Goal: Answer question/provide support: Share knowledge or assist other users

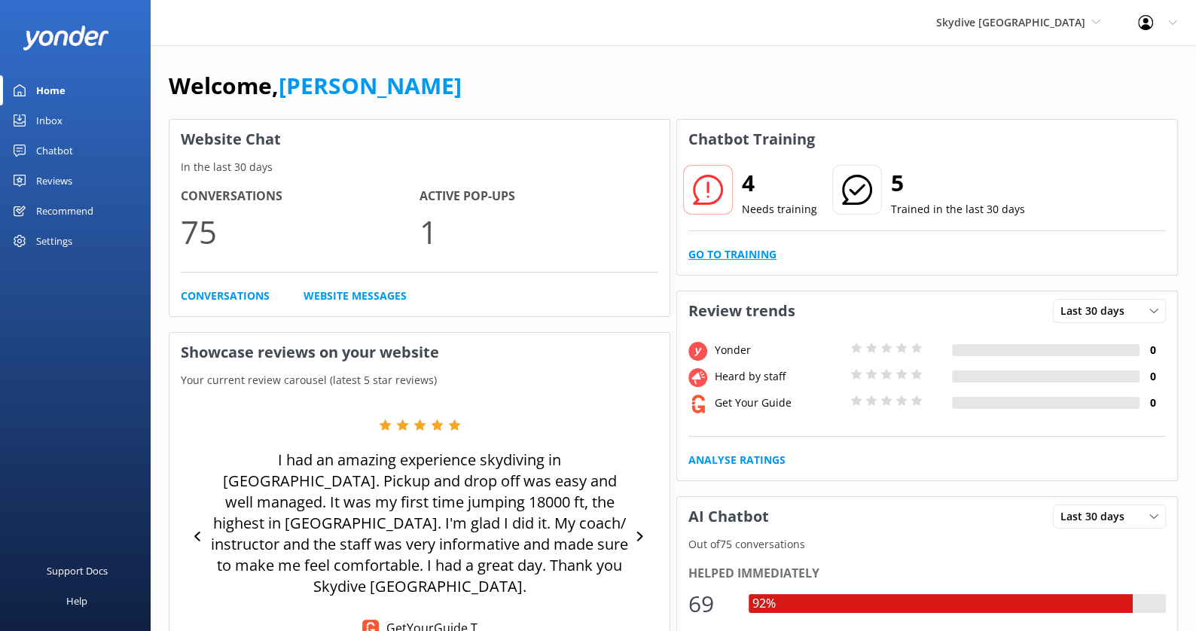
click at [734, 253] on link "Go to Training" at bounding box center [732, 254] width 88 height 17
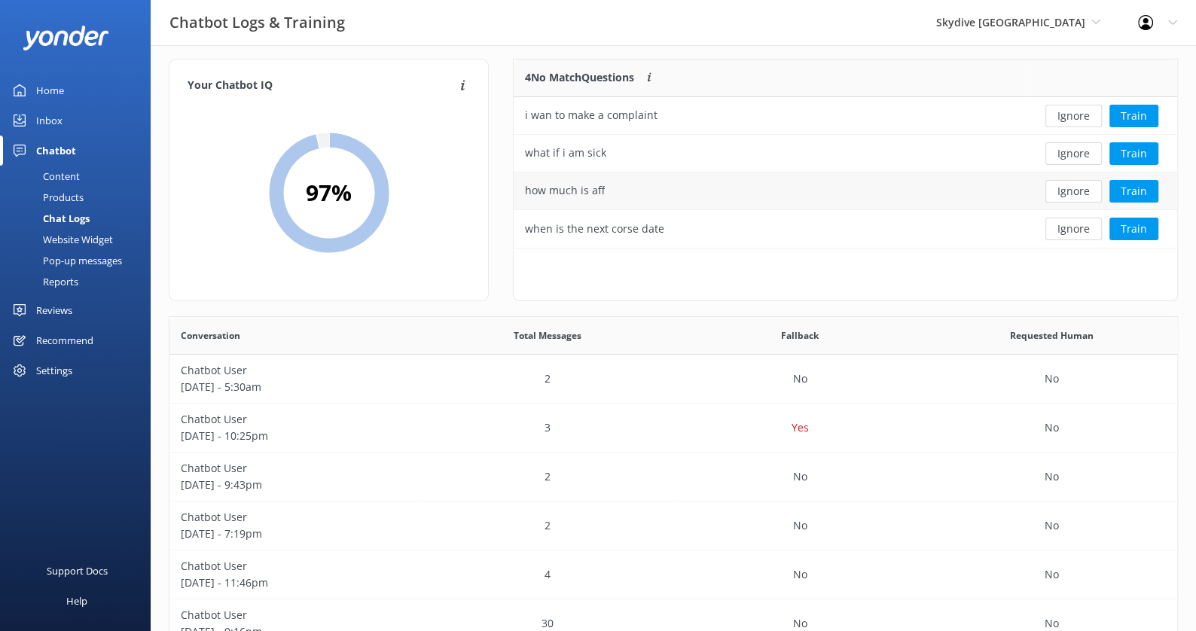
scroll to position [2, 0]
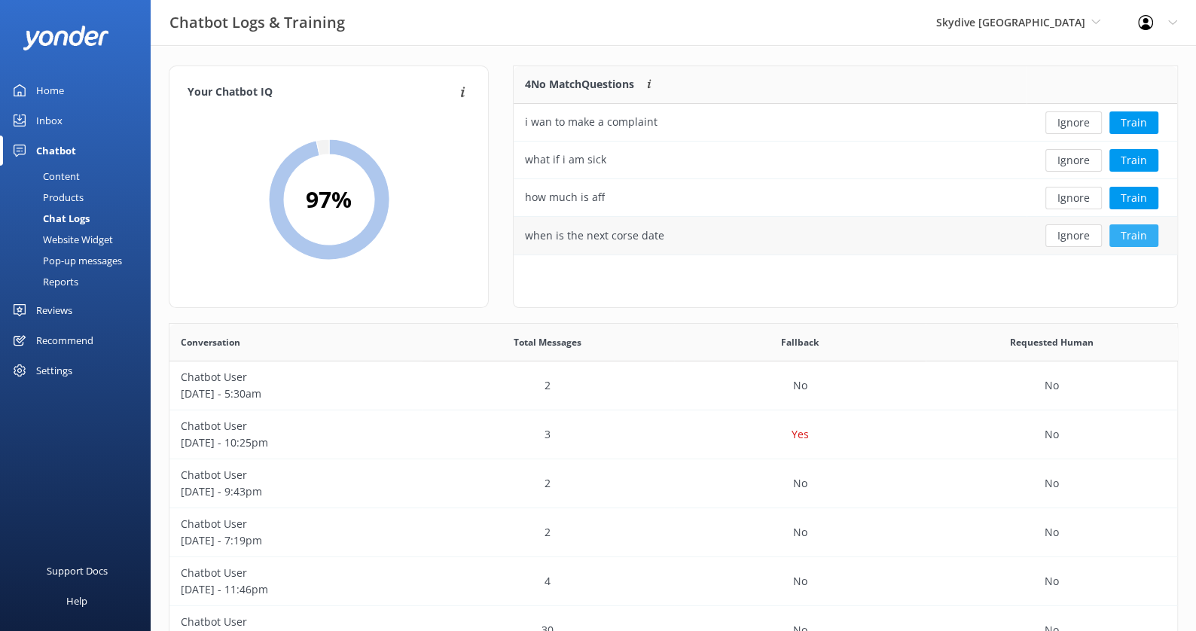
click at [1124, 235] on button "Train" at bounding box center [1133, 235] width 49 height 23
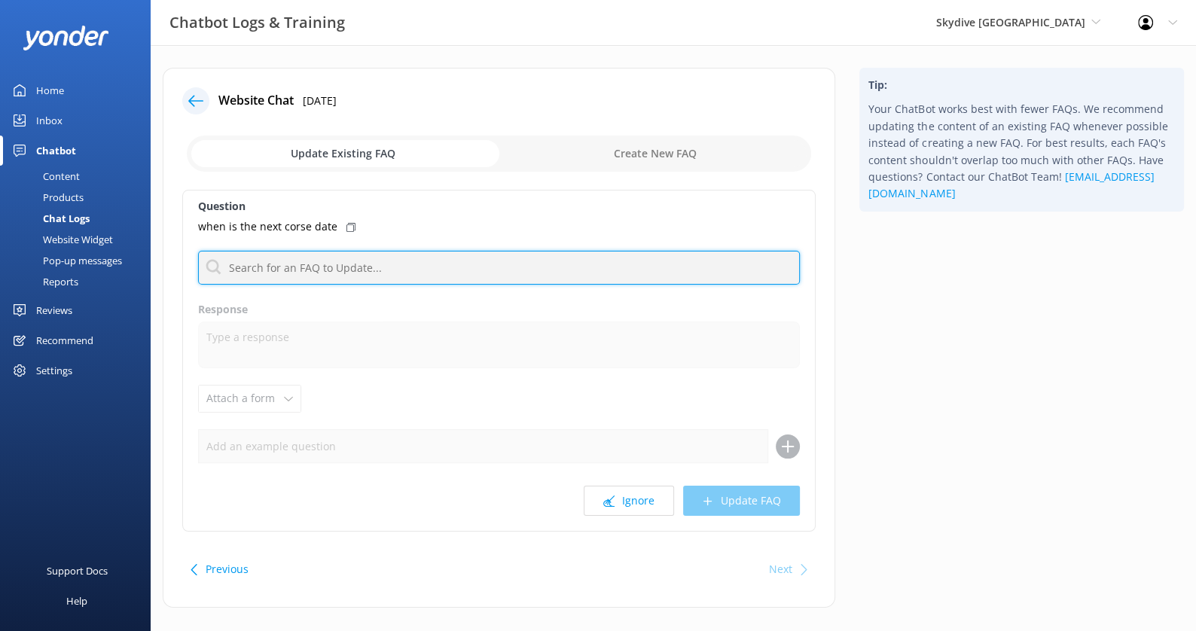
click at [454, 261] on input "text" at bounding box center [499, 268] width 602 height 34
type input "t"
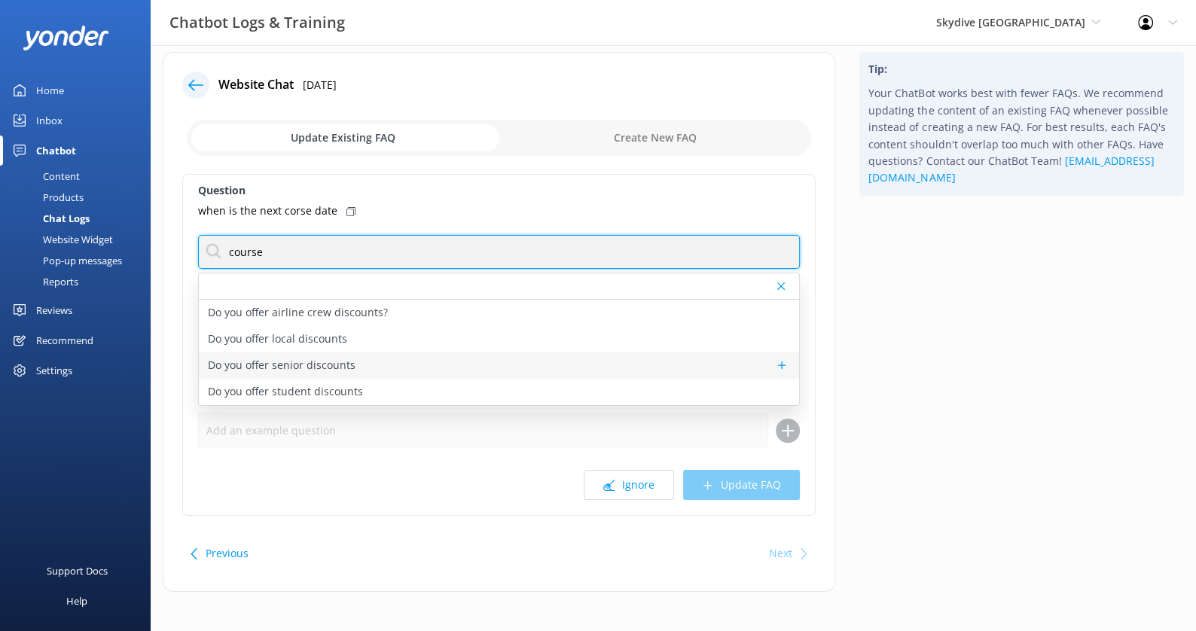
scroll to position [20, 0]
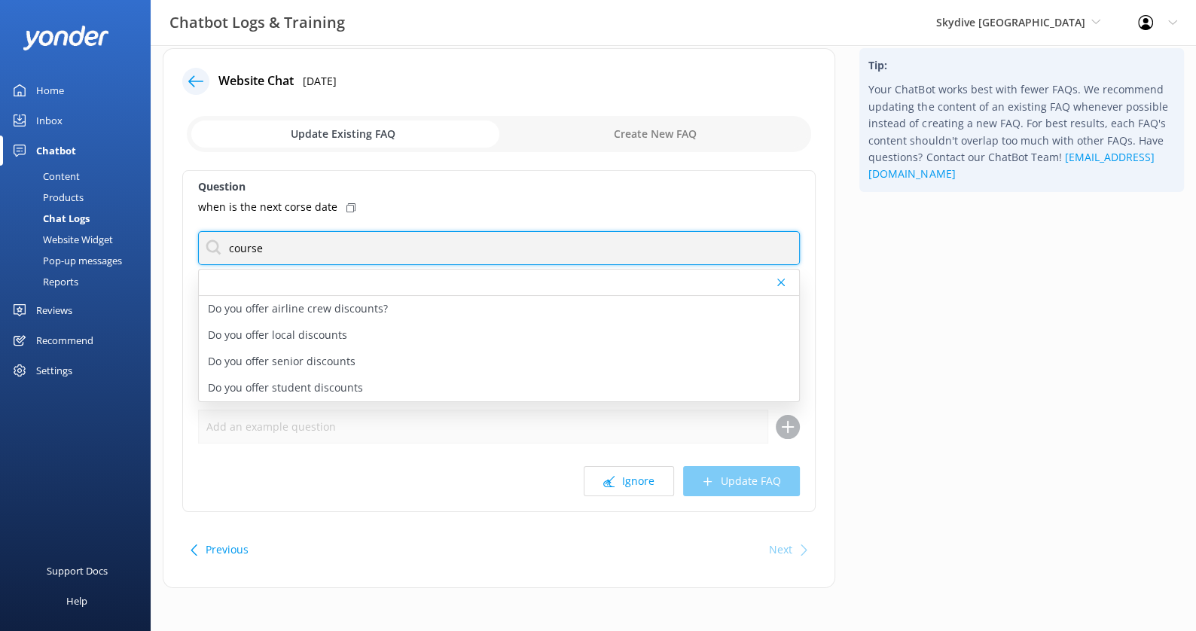
click at [322, 246] on input "course" at bounding box center [499, 248] width 602 height 34
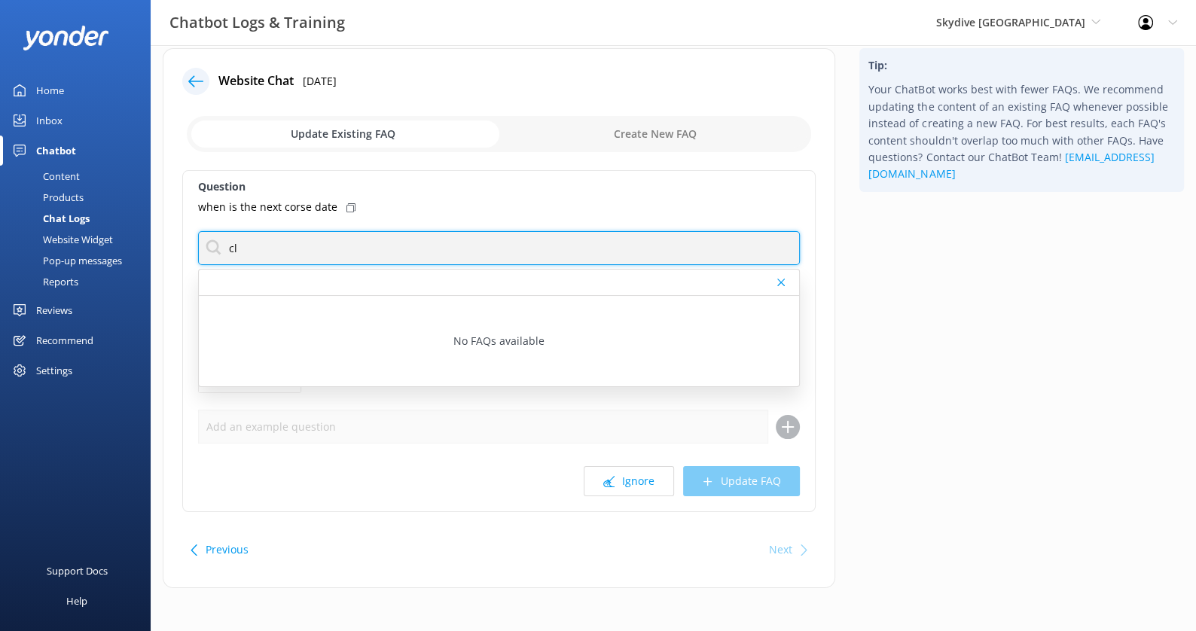
type input "c"
click at [330, 245] on input "availability" at bounding box center [499, 248] width 602 height 34
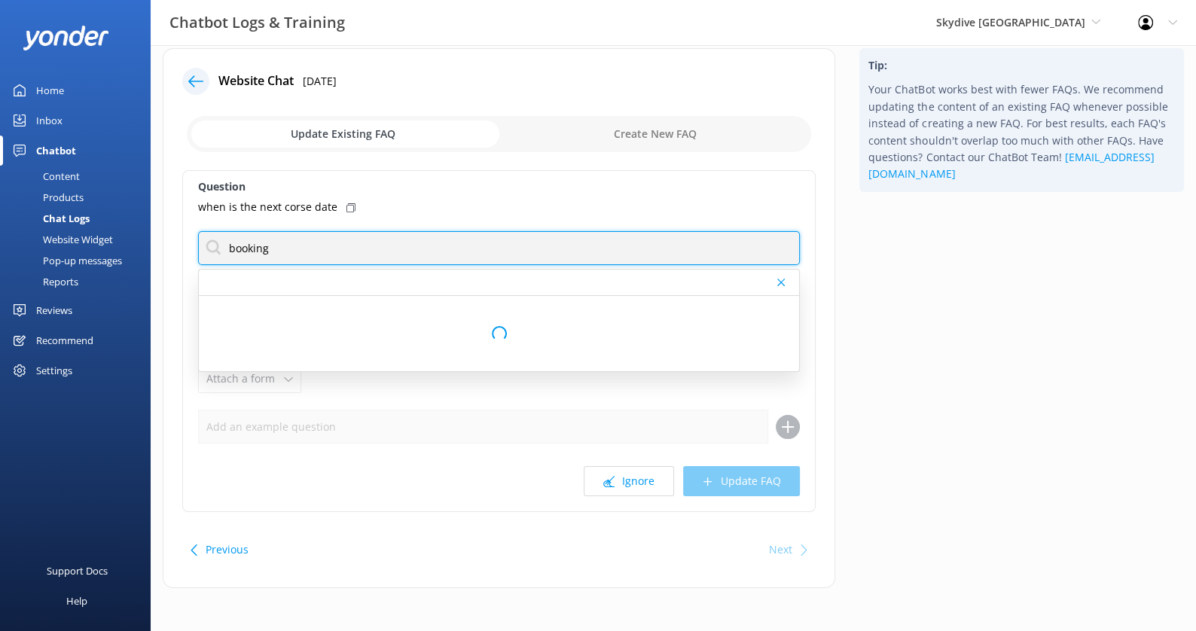
type input "booking"
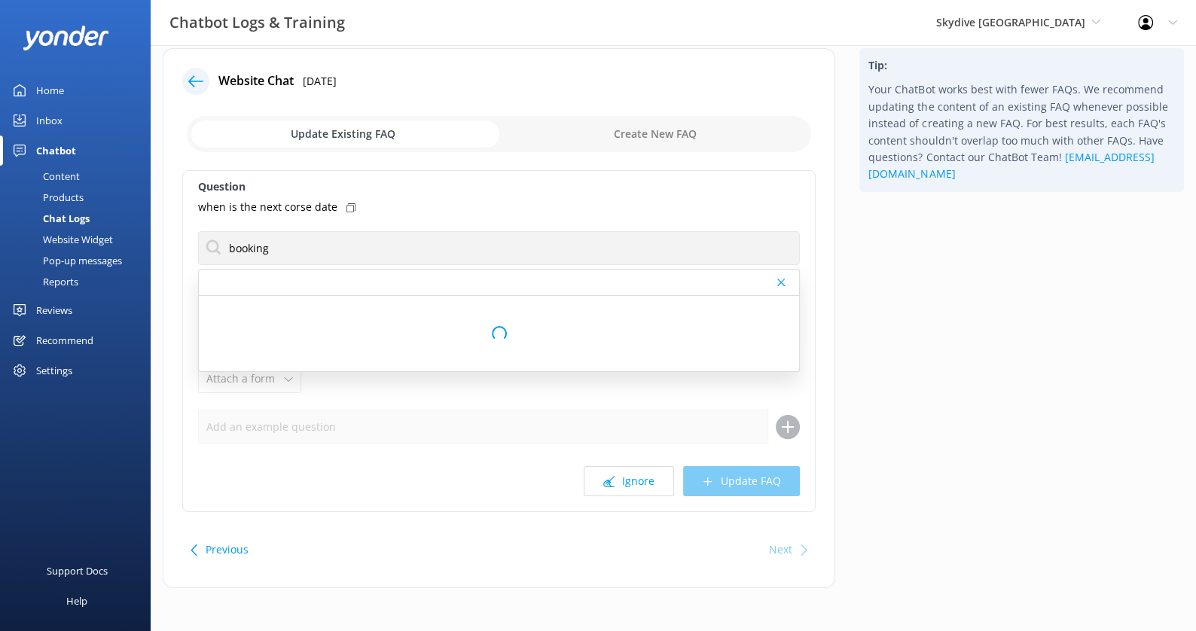
click at [483, 200] on div "when is the next corse date" at bounding box center [499, 207] width 602 height 17
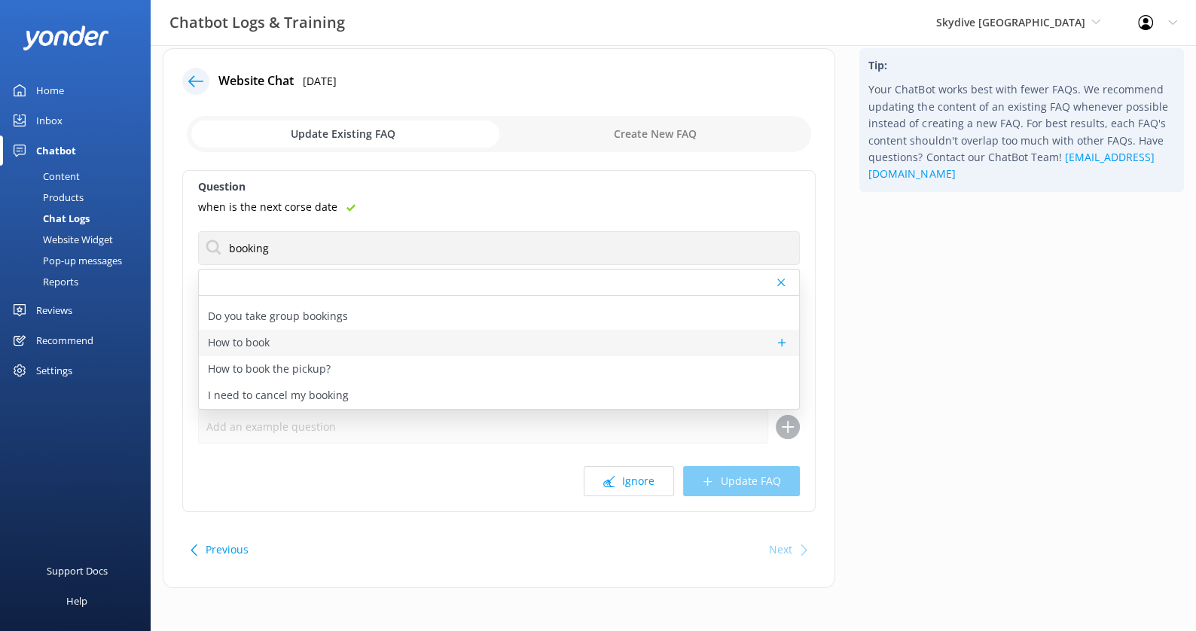
scroll to position [17, 0]
click at [337, 346] on div "How to book" at bounding box center [499, 344] width 600 height 26
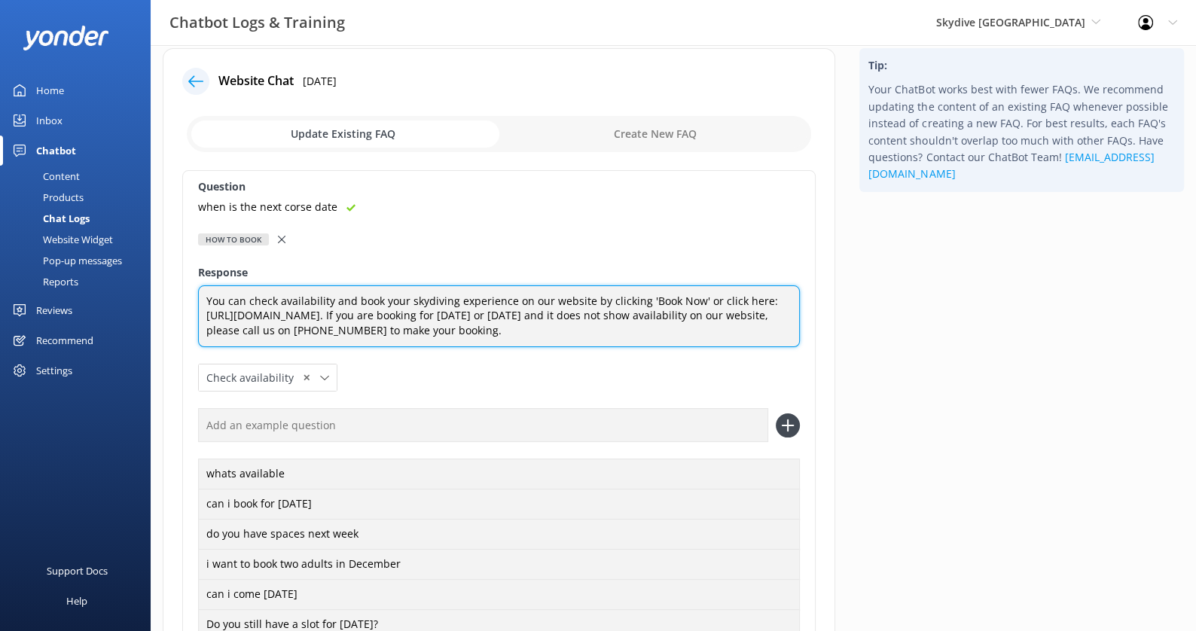
drag, startPoint x: 389, startPoint y: 316, endPoint x: 203, endPoint y: 316, distance: 186.8
click at [203, 316] on textarea "You can check availability and book your skydiving experience on our website by…" at bounding box center [499, 316] width 602 height 63
click at [312, 300] on textarea "You can check availability and book your skydiving experience on our website by…" at bounding box center [499, 316] width 602 height 63
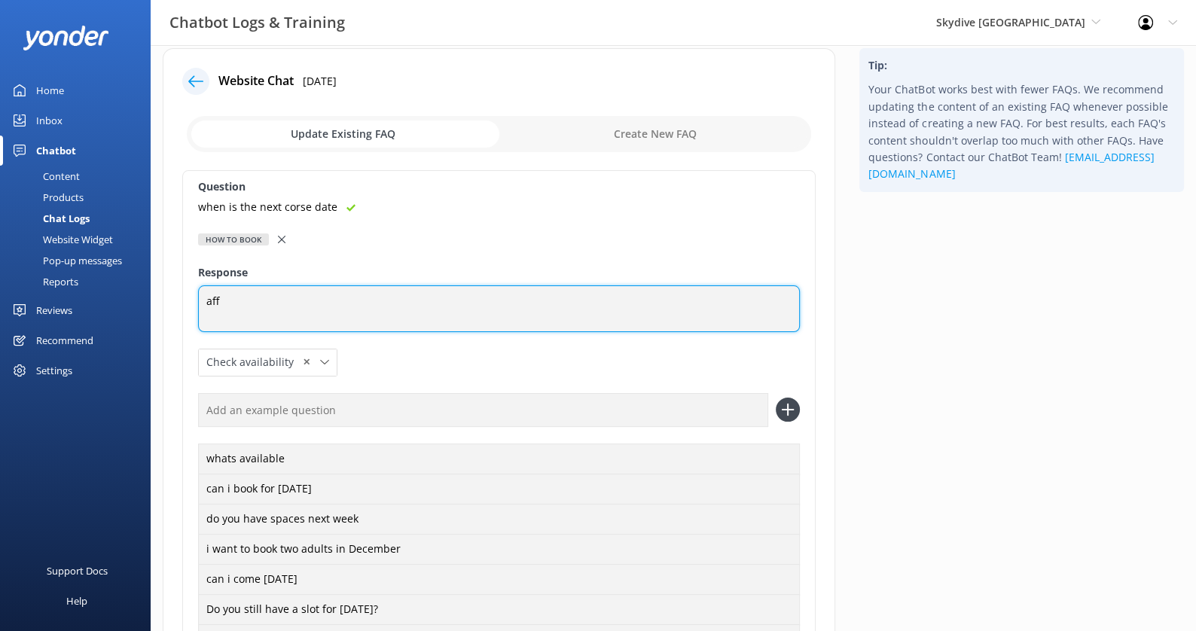
type textarea "aff"
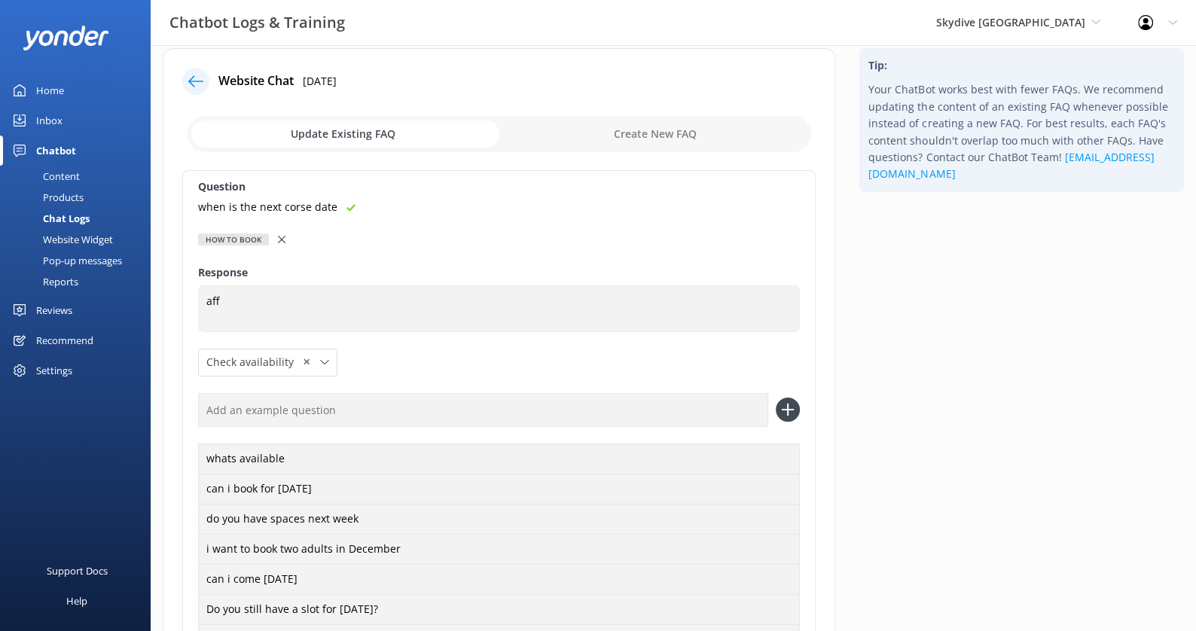
click at [431, 247] on div "Question when is the next corse date How to book Can i upgrade my booking Do yo…" at bounding box center [498, 461] width 633 height 583
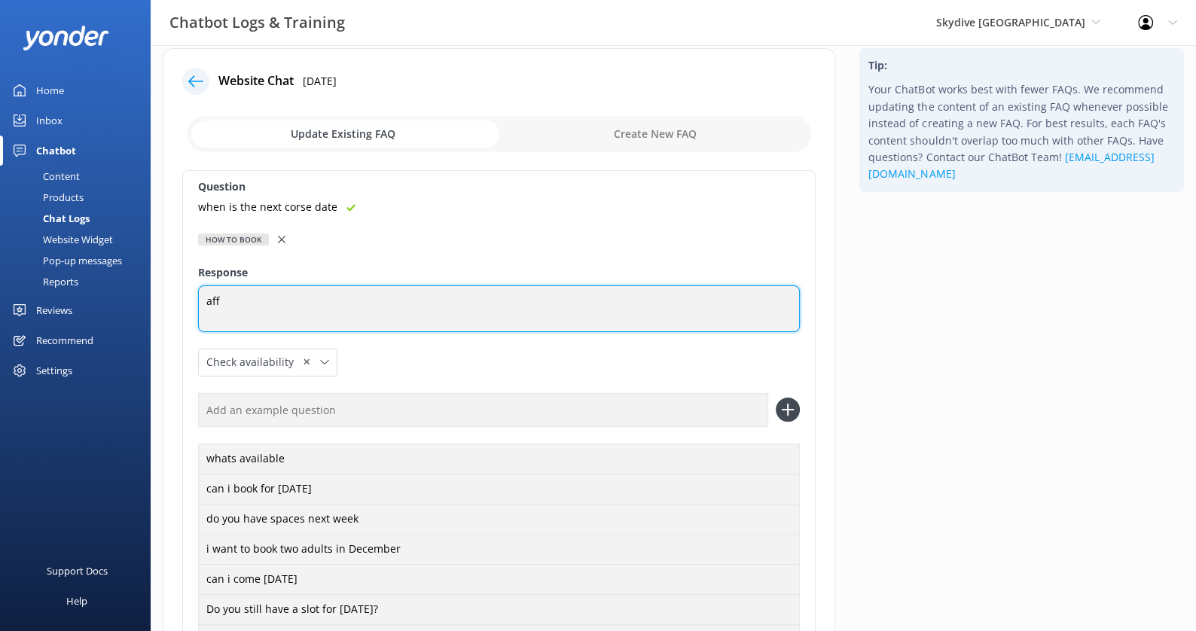
click at [325, 291] on textarea "aff" at bounding box center [499, 308] width 602 height 47
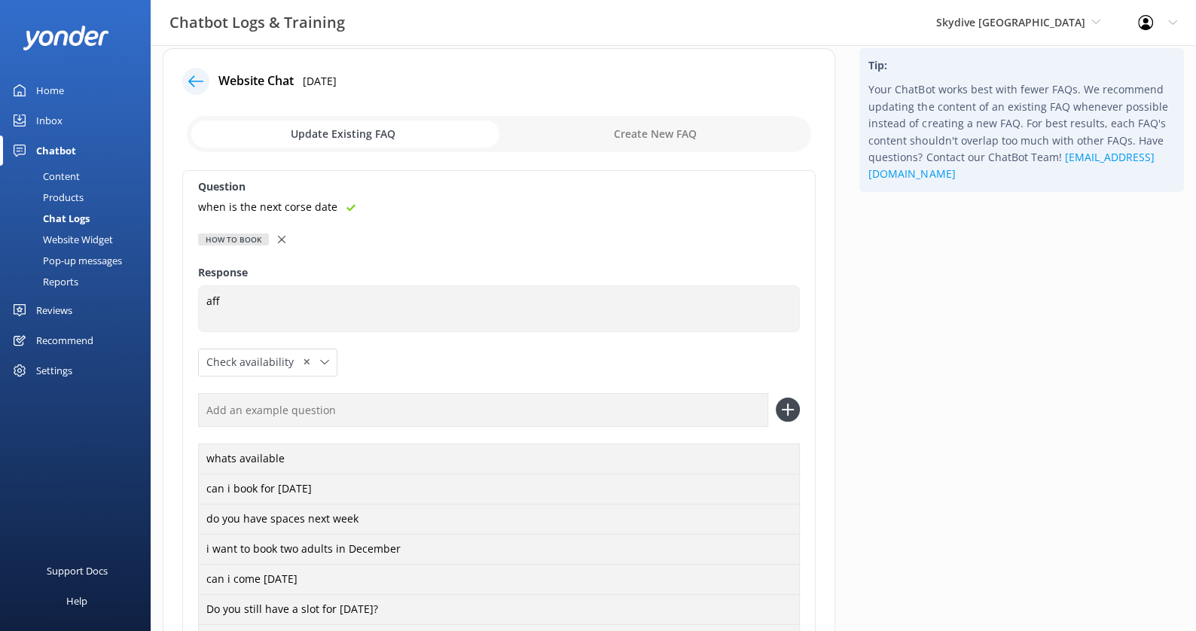
click at [368, 252] on div "Question when is the next corse date How to book Can i upgrade my booking Do yo…" at bounding box center [498, 461] width 633 height 583
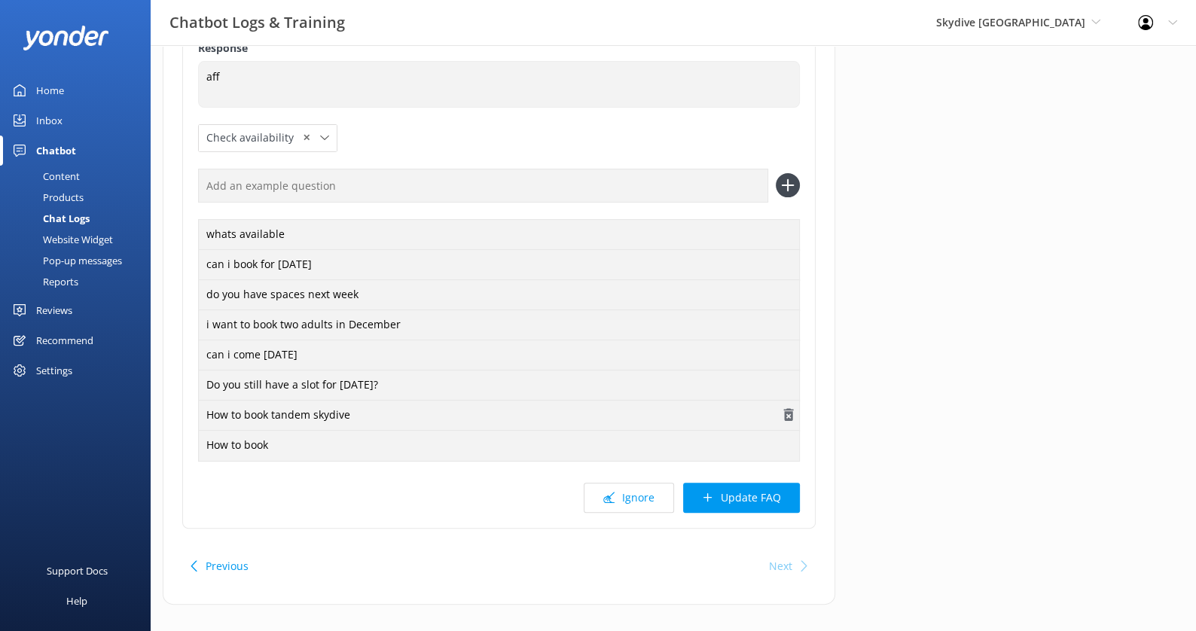
scroll to position [0, 0]
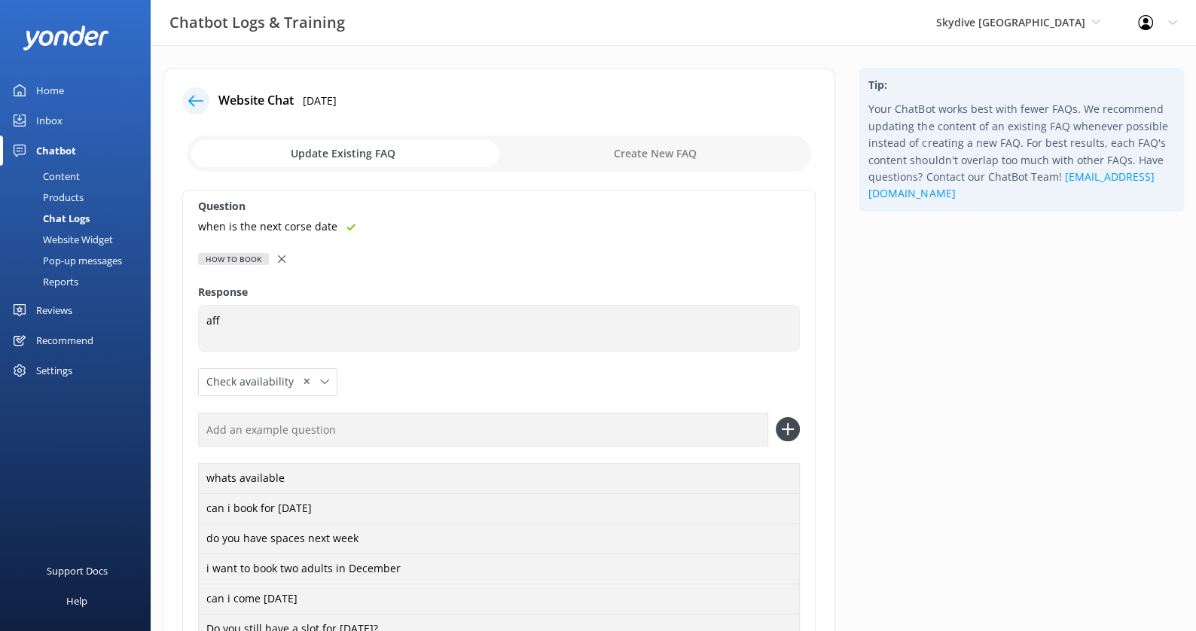
click at [194, 97] on icon at bounding box center [195, 100] width 15 height 15
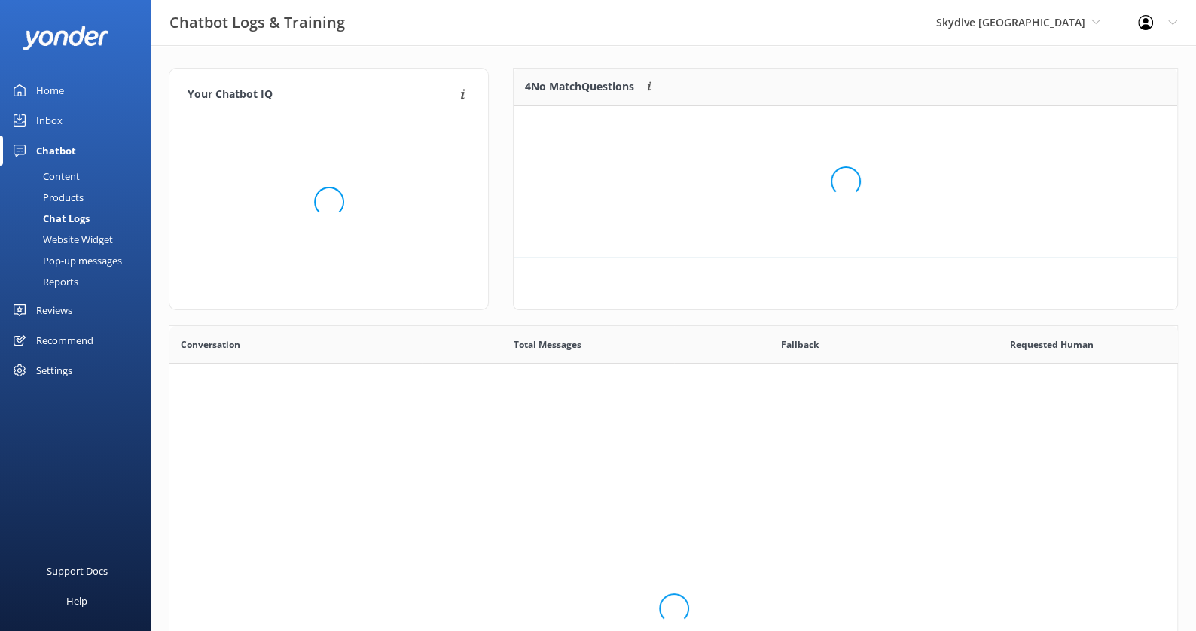
scroll to position [527, 1008]
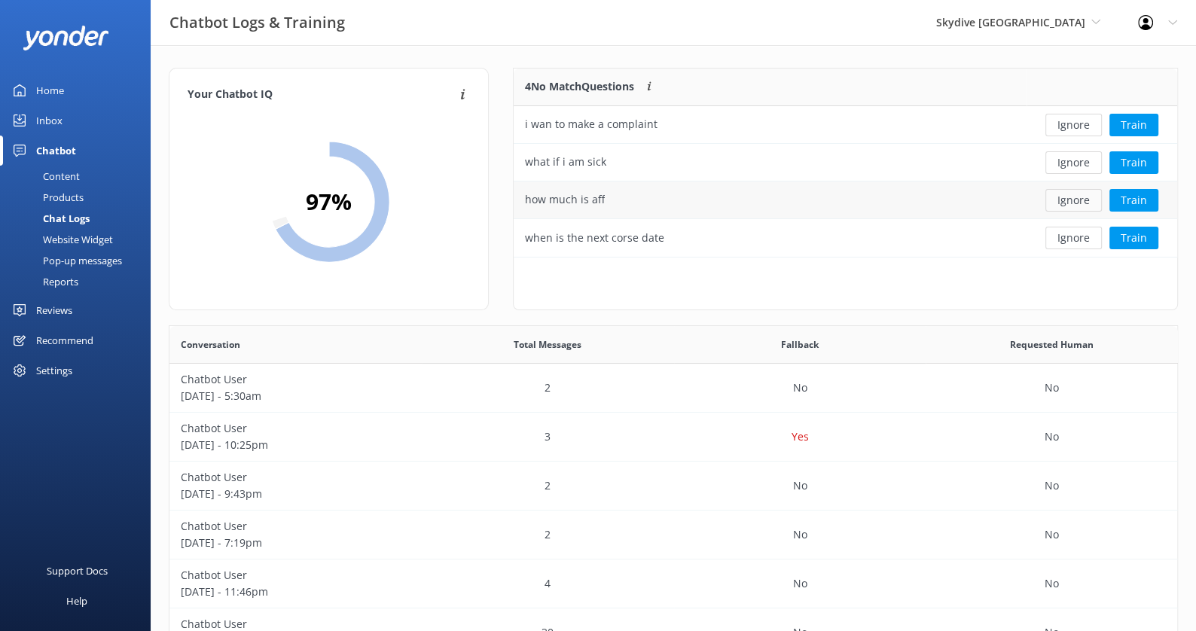
click at [1075, 197] on button "Ignore" at bounding box center [1073, 200] width 56 height 23
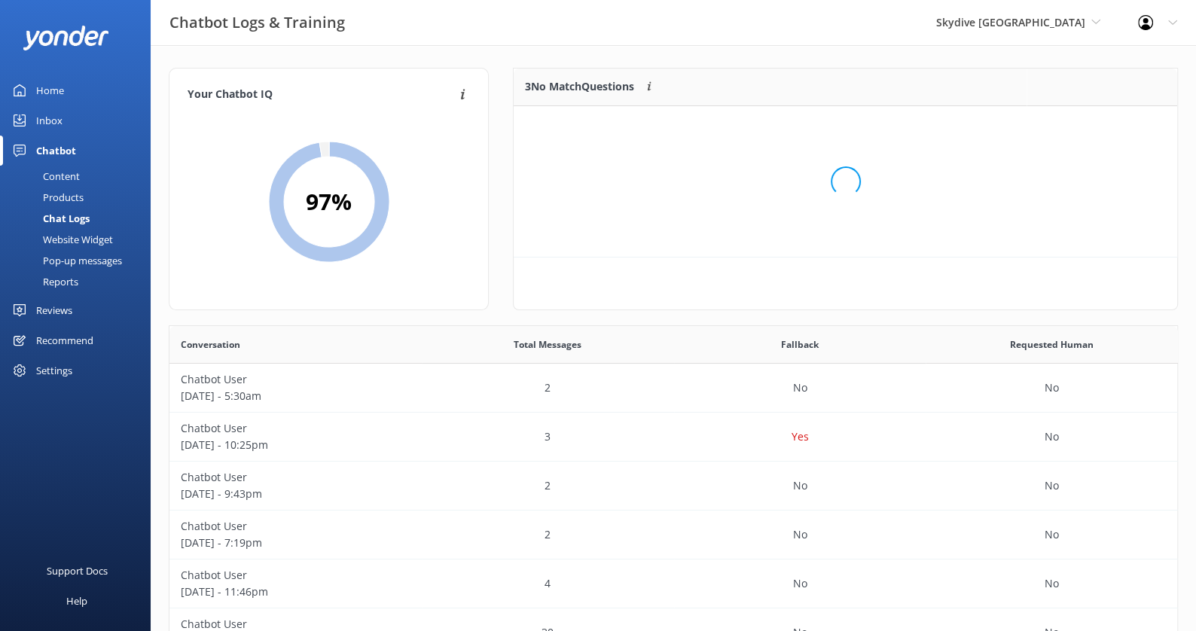
scroll to position [151, 664]
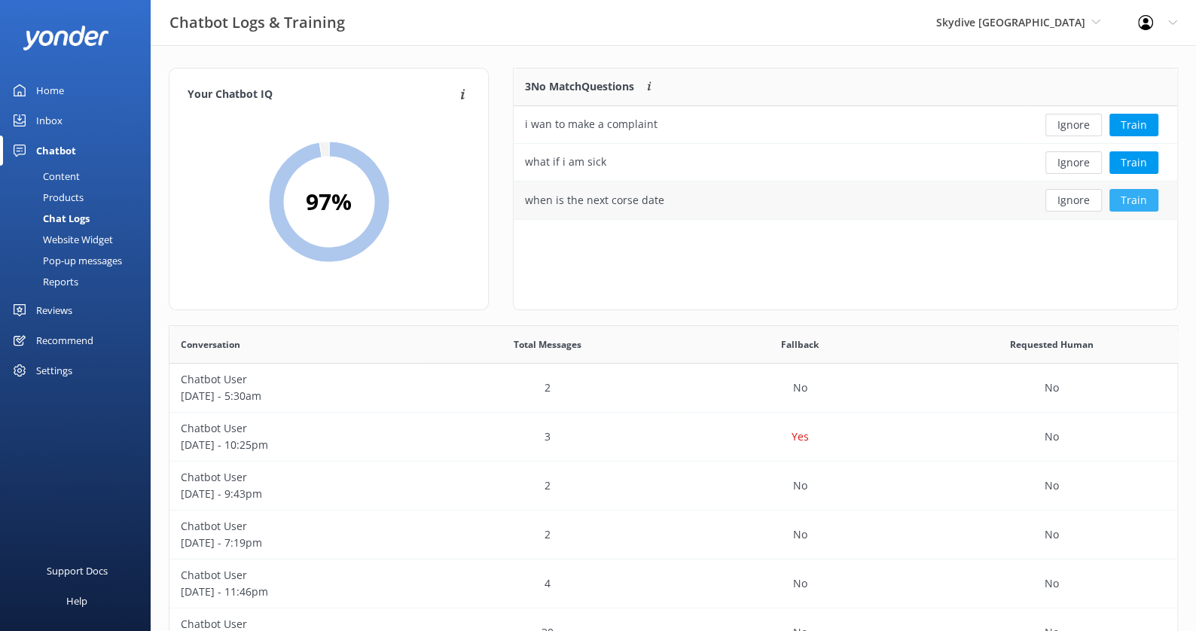
click at [1143, 196] on button "Train" at bounding box center [1133, 200] width 49 height 23
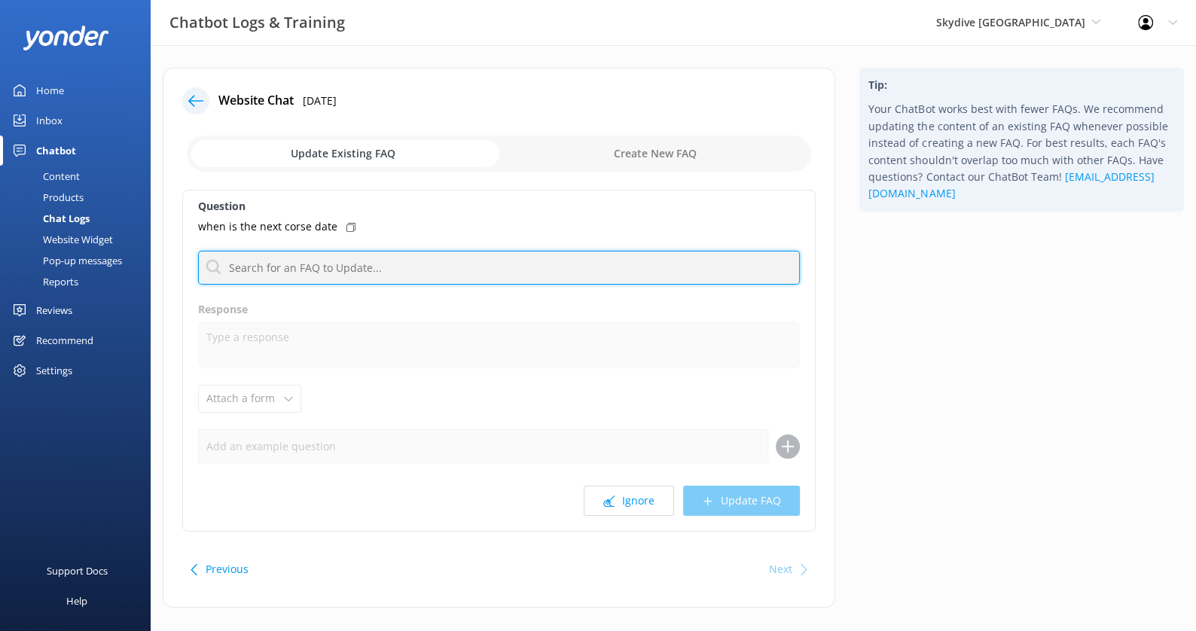
click at [453, 263] on input "text" at bounding box center [499, 268] width 602 height 34
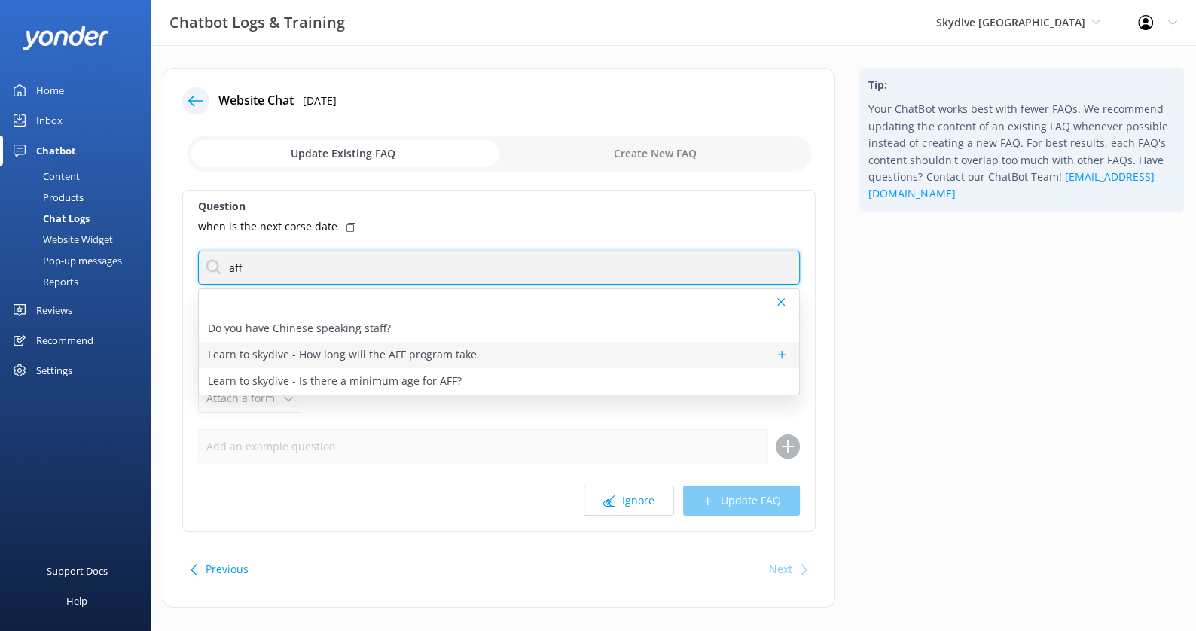
type input "aff"
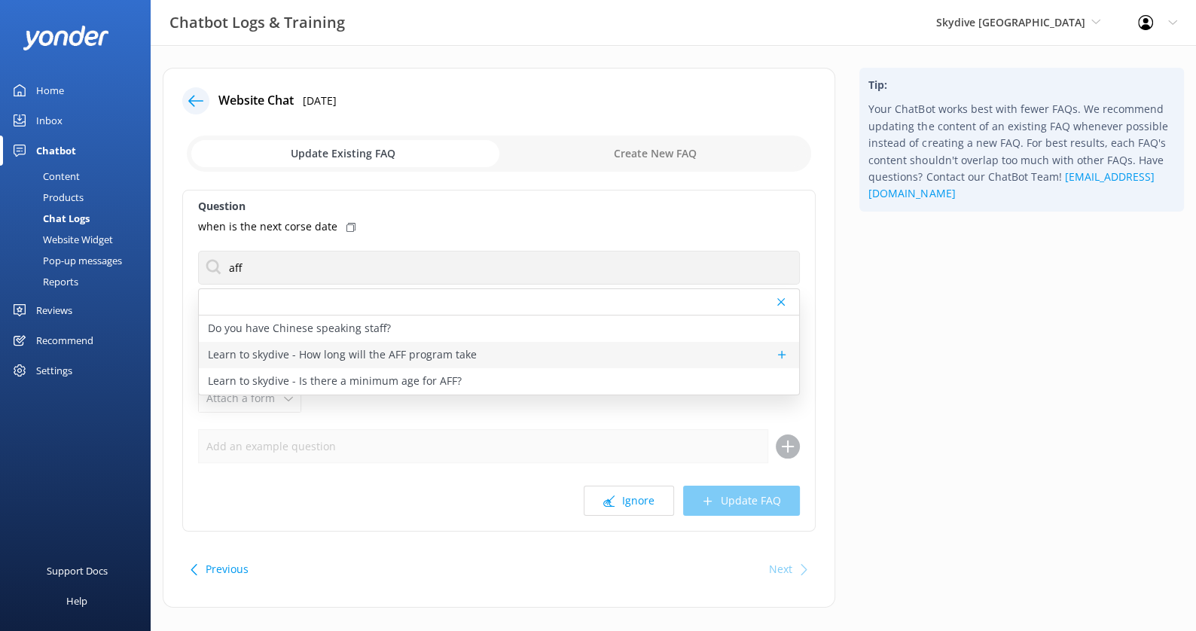
click at [499, 358] on div "Learn to skydive - How long will the AFF program take" at bounding box center [499, 355] width 600 height 26
type textarea "Skydiving is a weather-dependent sport, and it is the one thing we have no cont…"
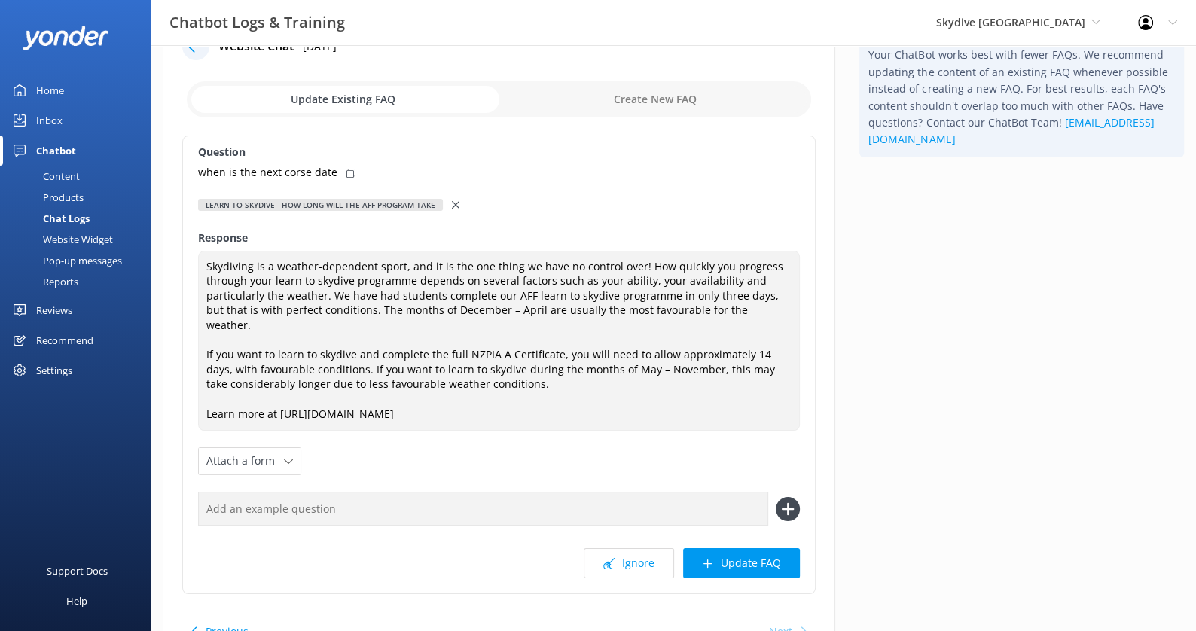
scroll to position [58, 0]
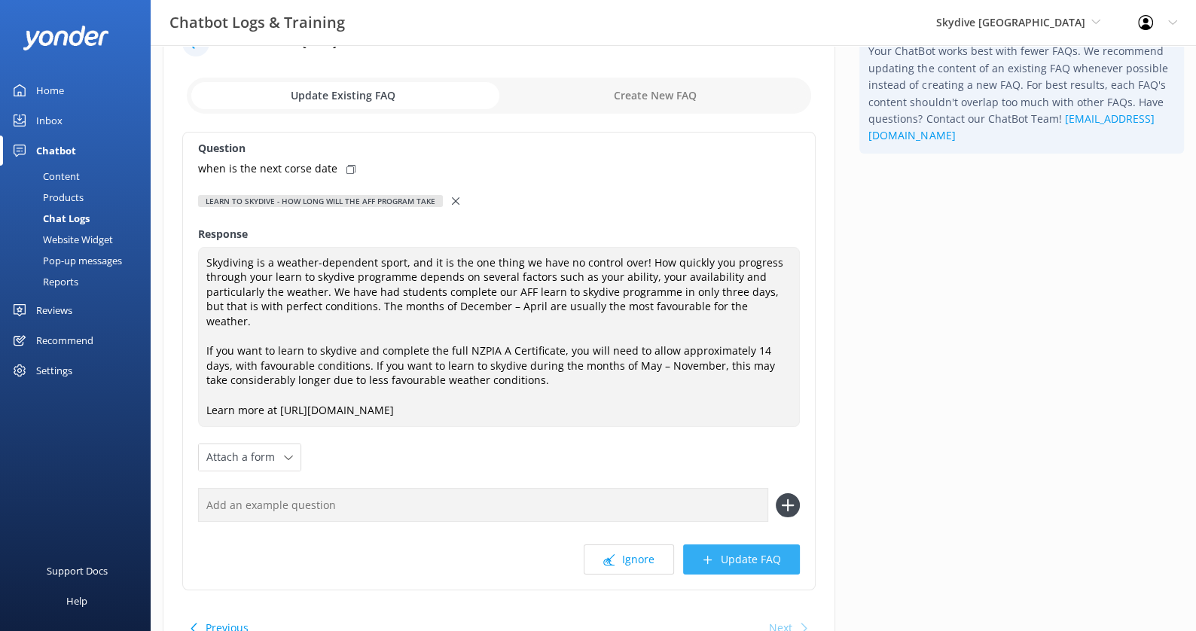
click at [751, 545] on button "Update FAQ" at bounding box center [741, 560] width 117 height 30
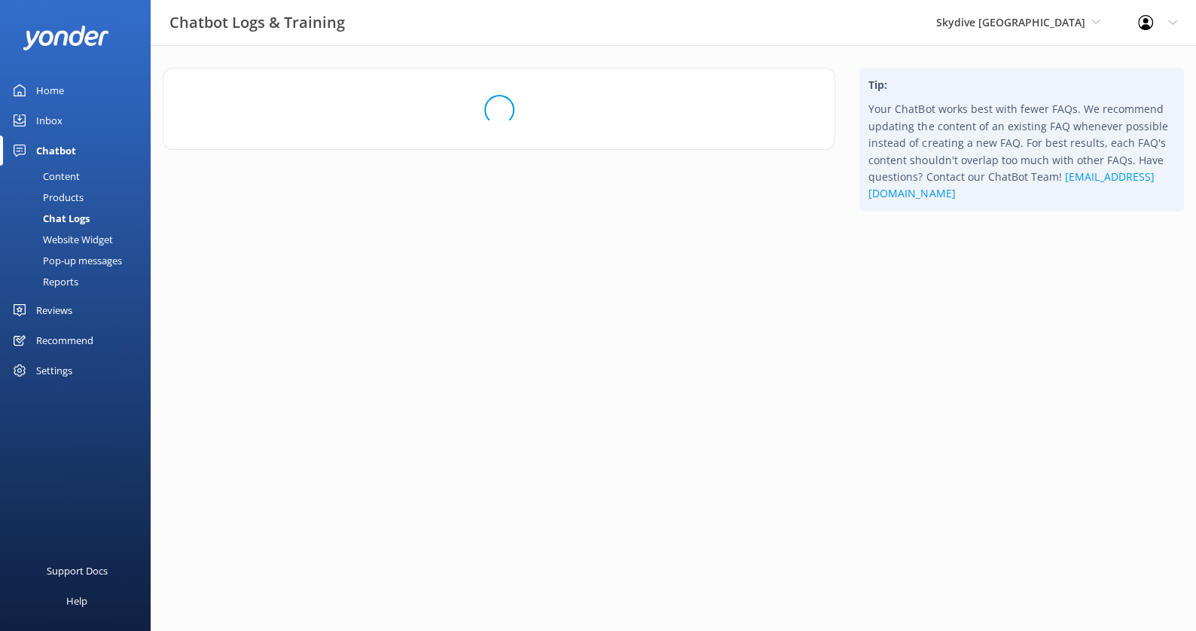
scroll to position [0, 0]
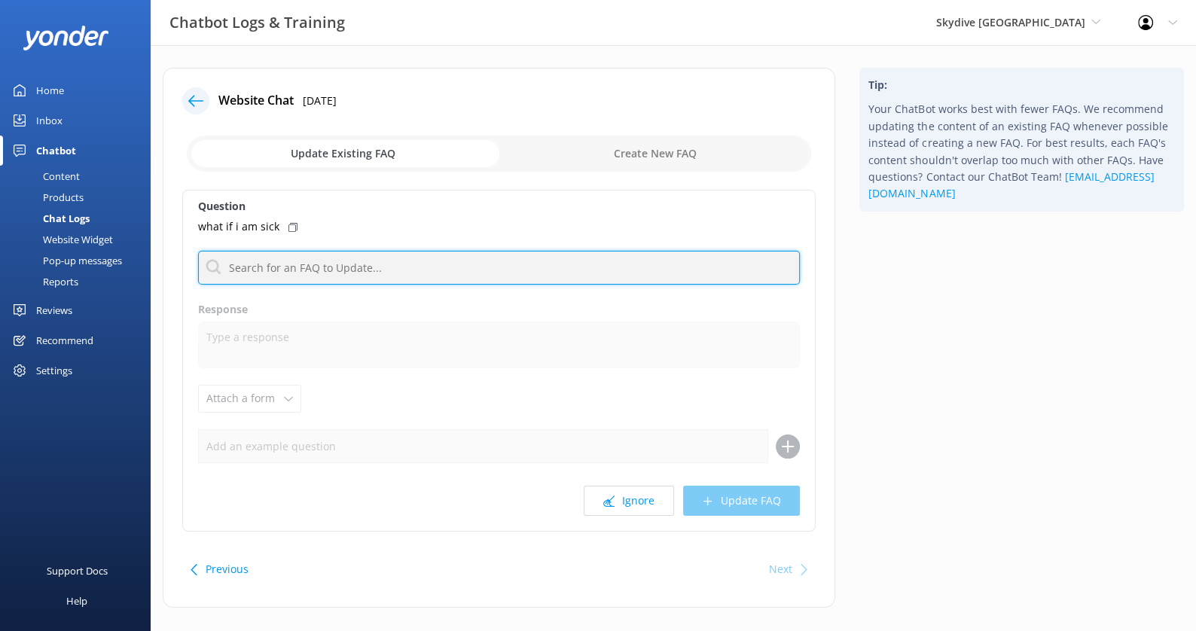
click at [478, 258] on input "text" at bounding box center [499, 268] width 602 height 34
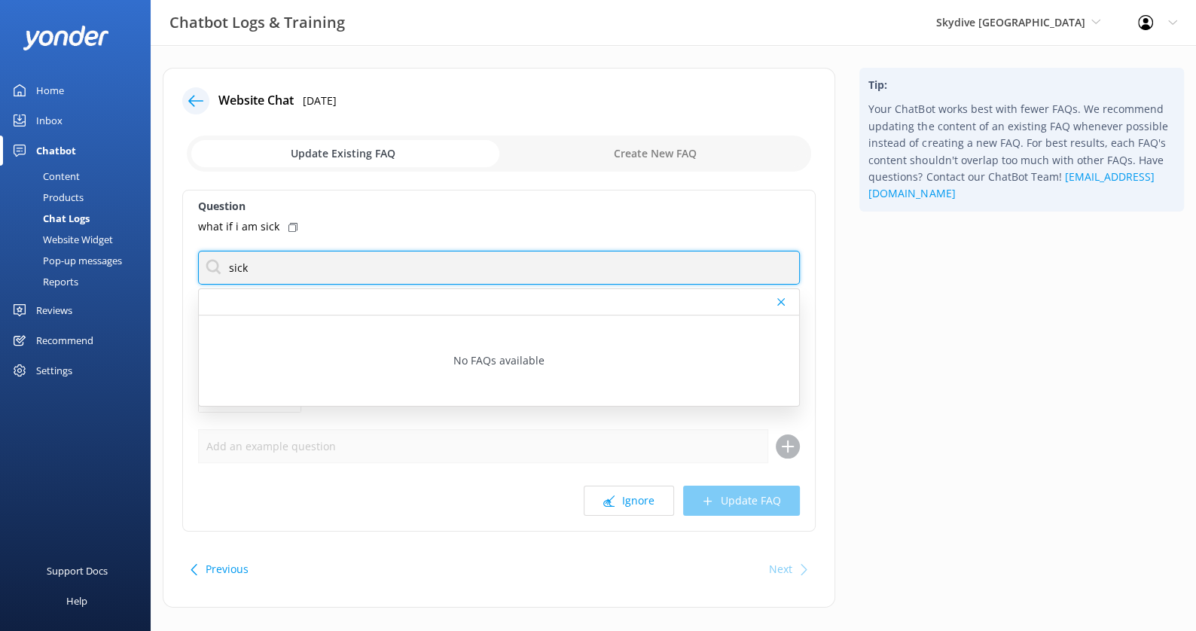
click at [480, 259] on input "sick" at bounding box center [499, 268] width 602 height 34
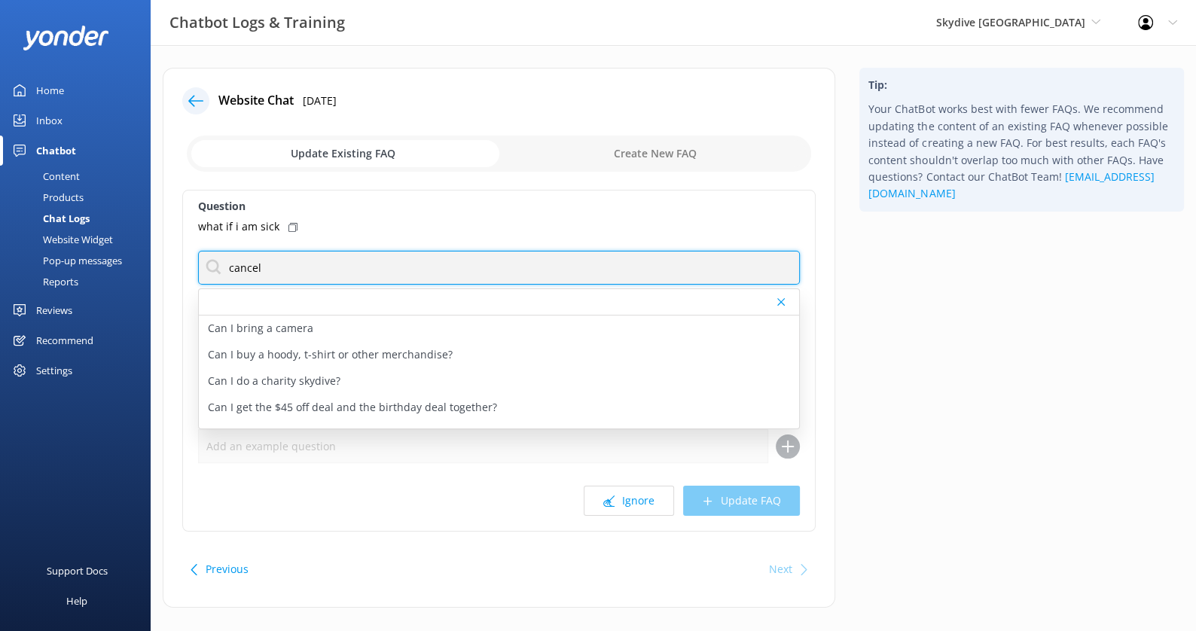
type input "cancel"
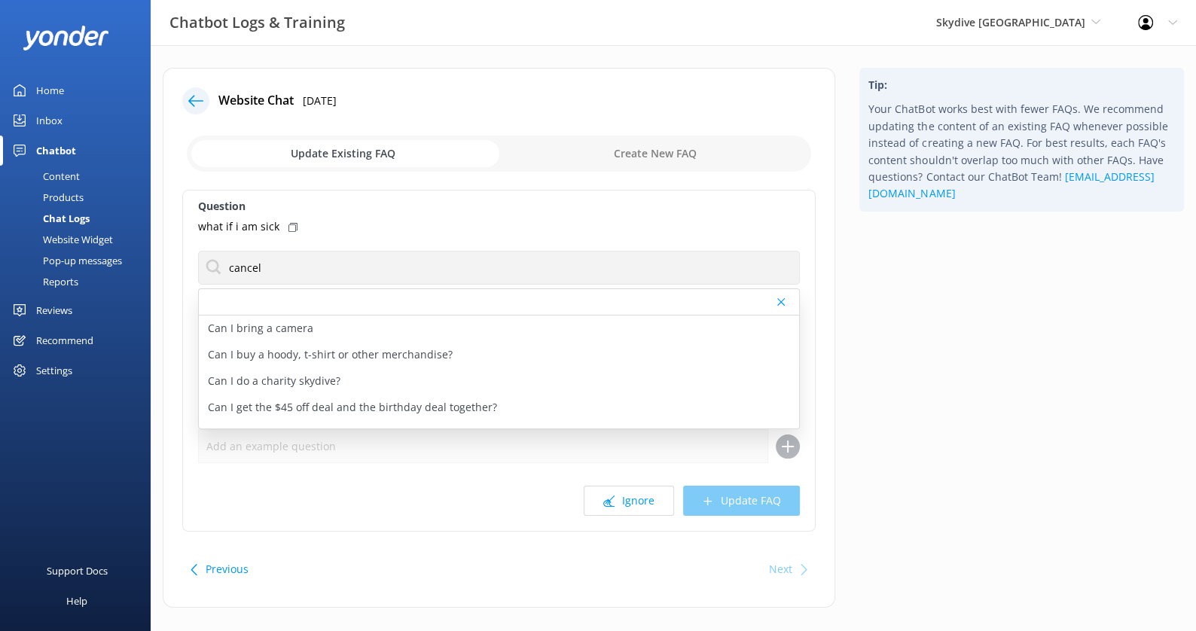
click at [490, 233] on div "what if i am sick" at bounding box center [499, 226] width 602 height 17
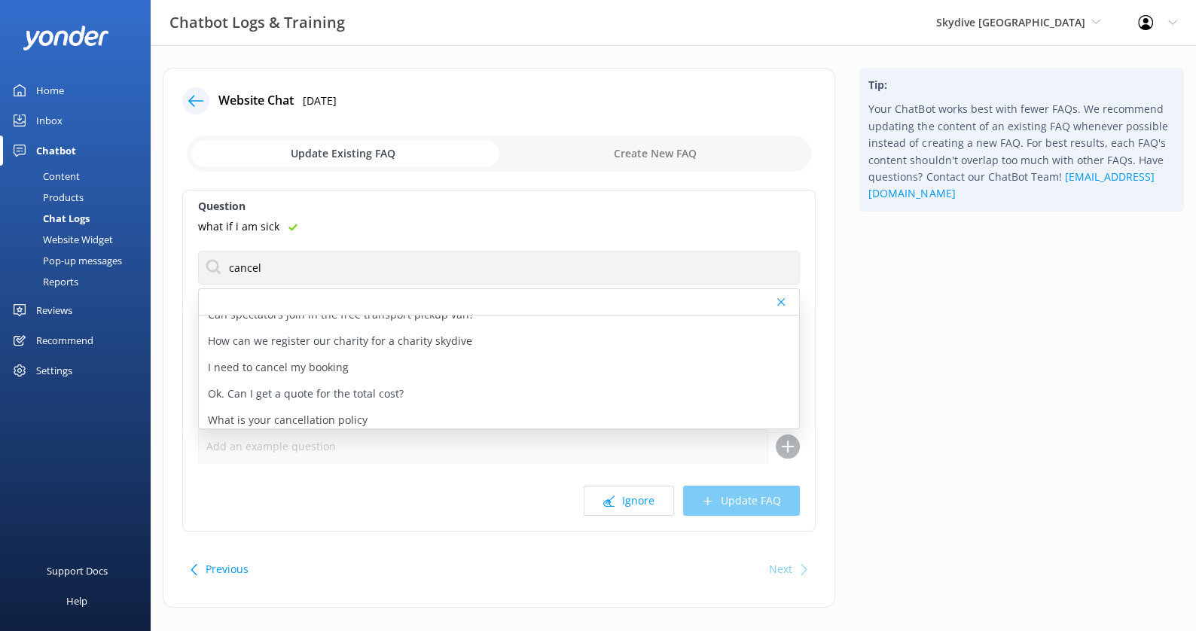
scroll to position [493, 0]
click at [494, 358] on div "I need to cancel my booking" at bounding box center [499, 362] width 600 height 26
type textarea "If you need to postpone or cancel your booking, please contact our team as soon…"
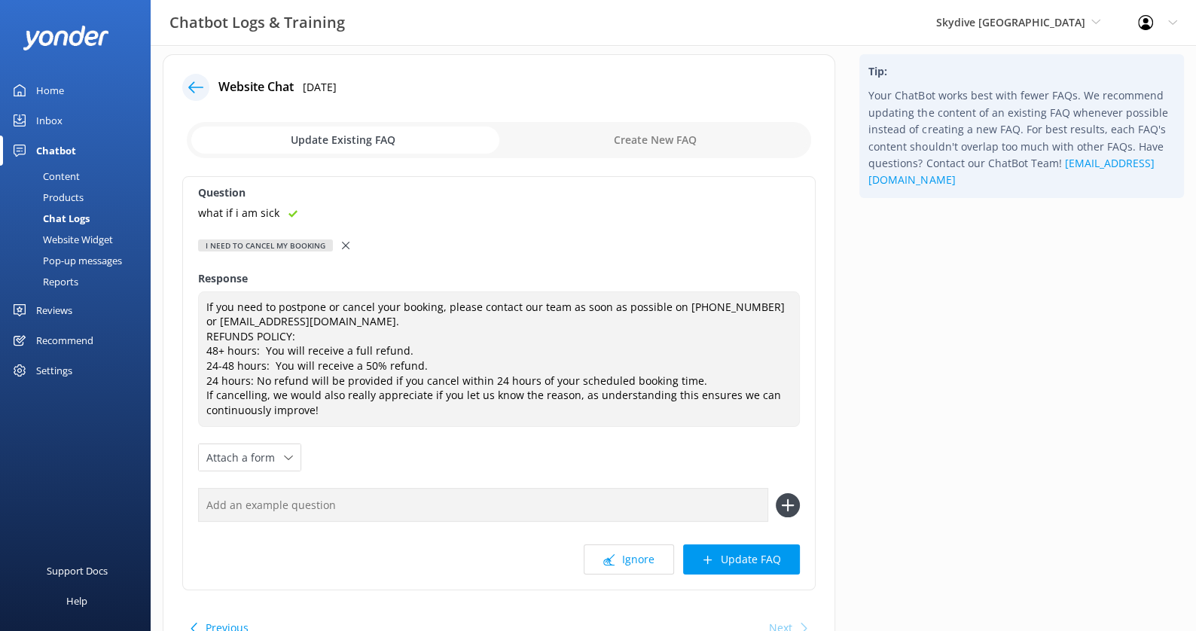
scroll to position [20, 0]
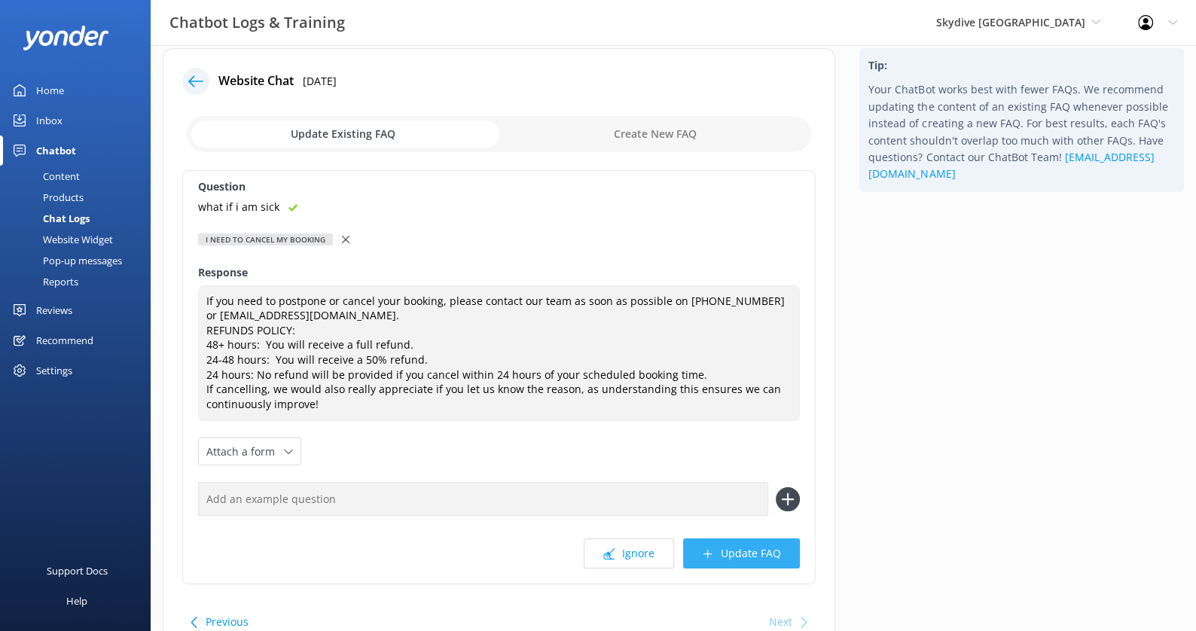
click at [756, 554] on button "Update FAQ" at bounding box center [741, 554] width 117 height 30
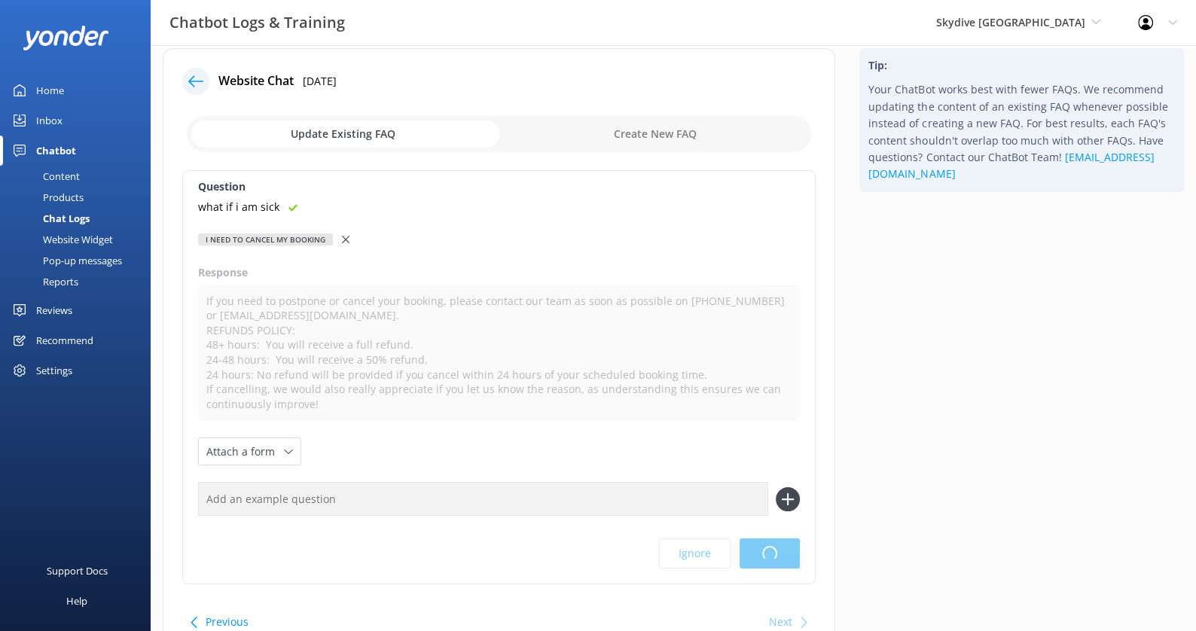
scroll to position [0, 0]
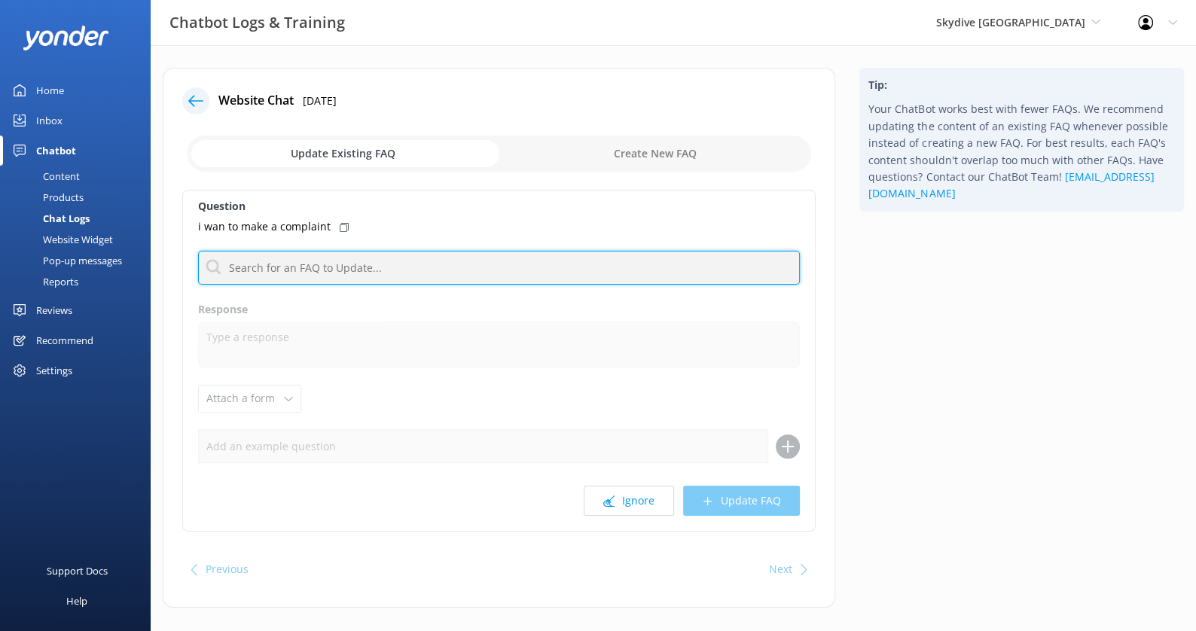
click at [387, 264] on input "text" at bounding box center [499, 268] width 602 height 34
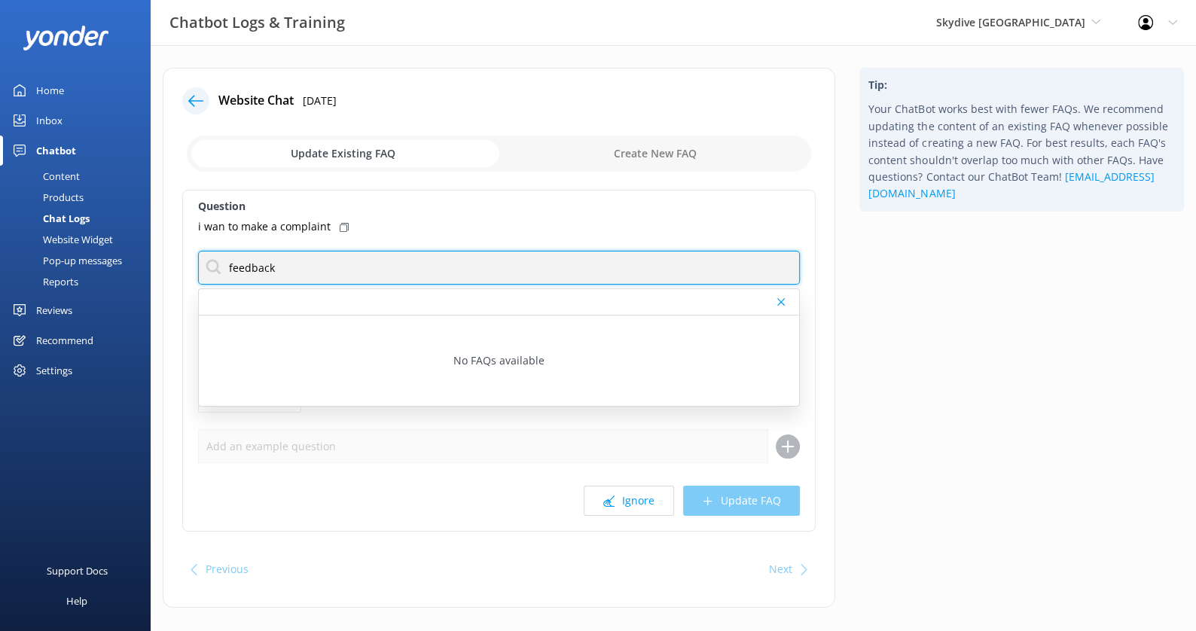
click at [432, 270] on input "feedback" at bounding box center [499, 268] width 602 height 34
type input "e"
type input "review"
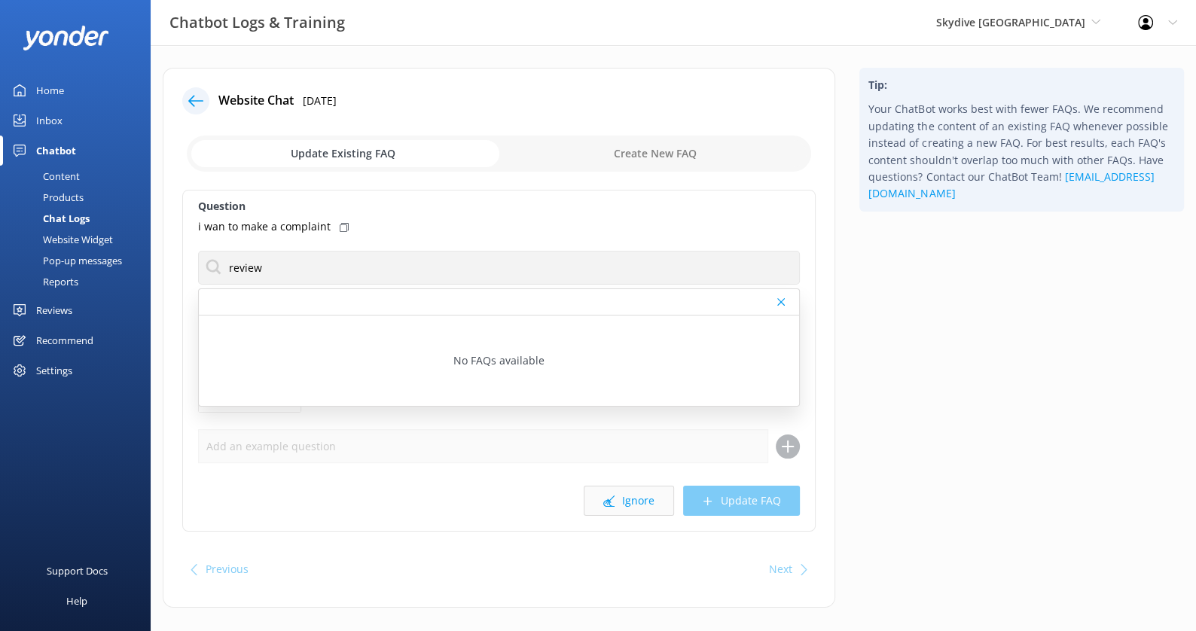
click at [658, 510] on button "Ignore" at bounding box center [629, 501] width 90 height 30
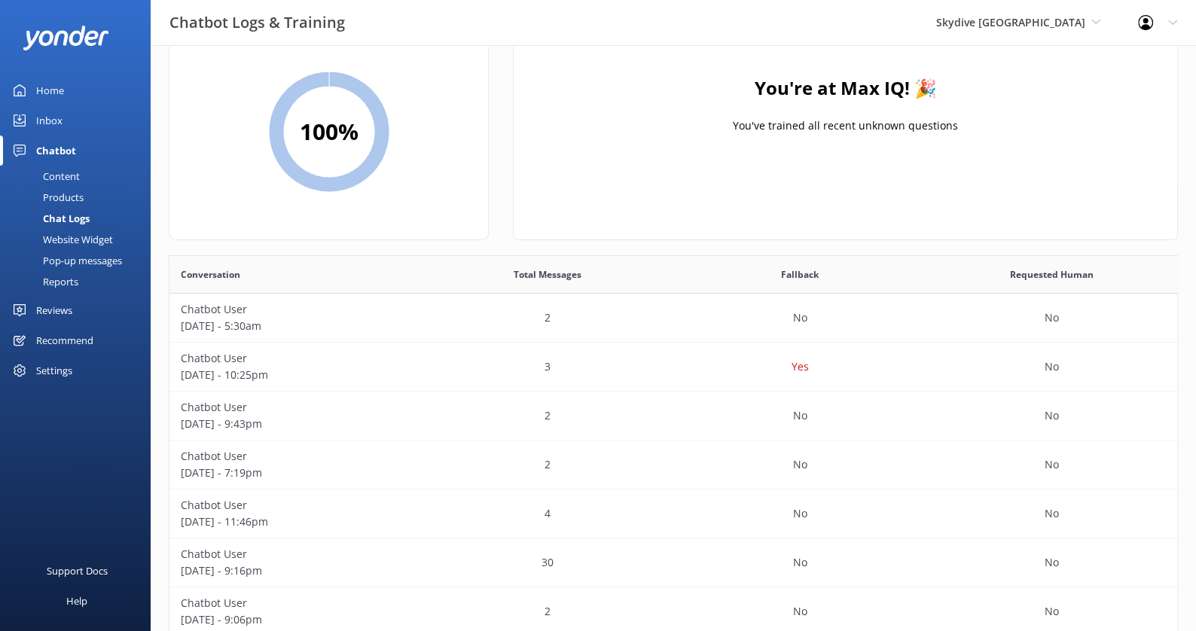
scroll to position [72, 0]
click at [476, 361] on div "3" at bounding box center [548, 365] width 252 height 49
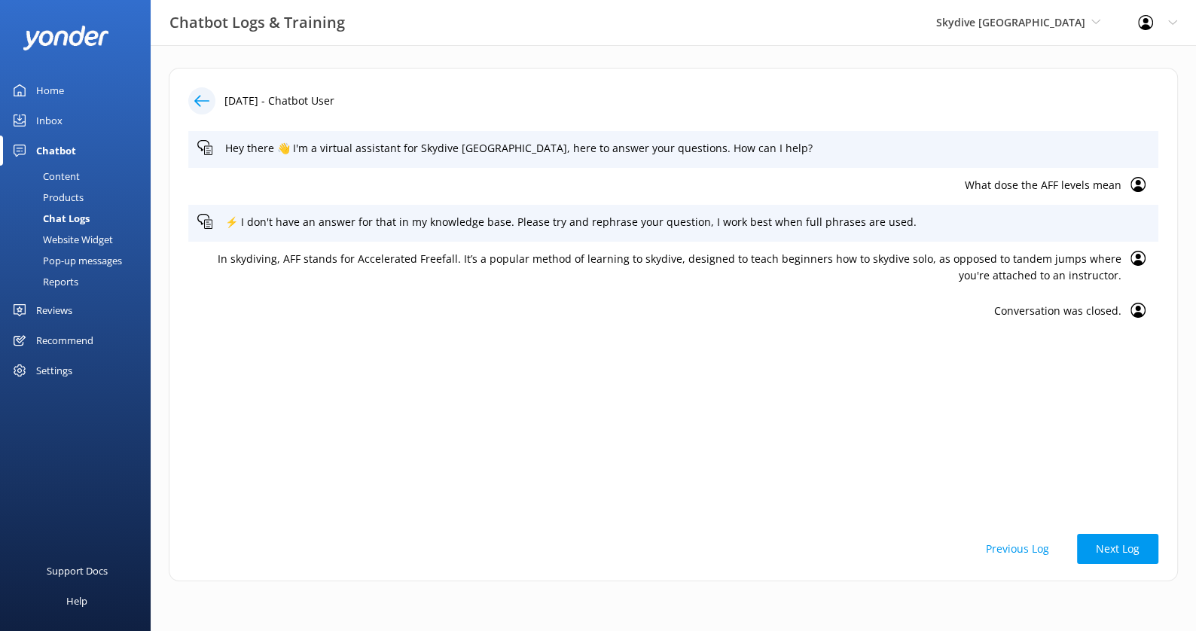
click at [202, 96] on icon at bounding box center [201, 100] width 15 height 15
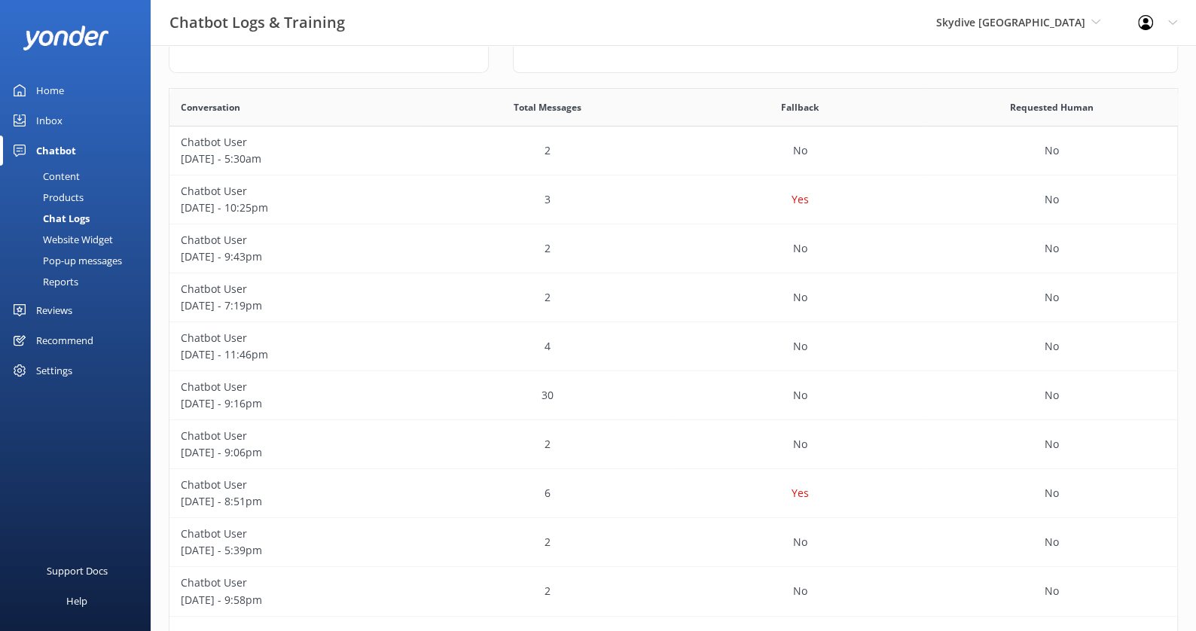
scroll to position [253, 0]
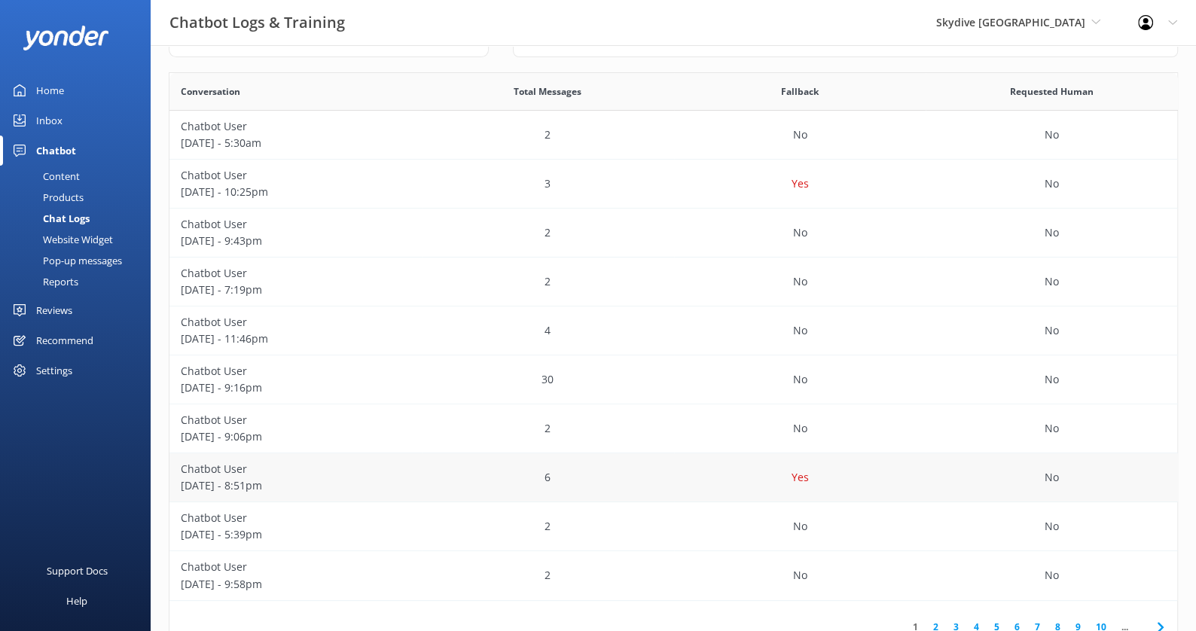
click at [495, 472] on div "6" at bounding box center [548, 477] width 252 height 49
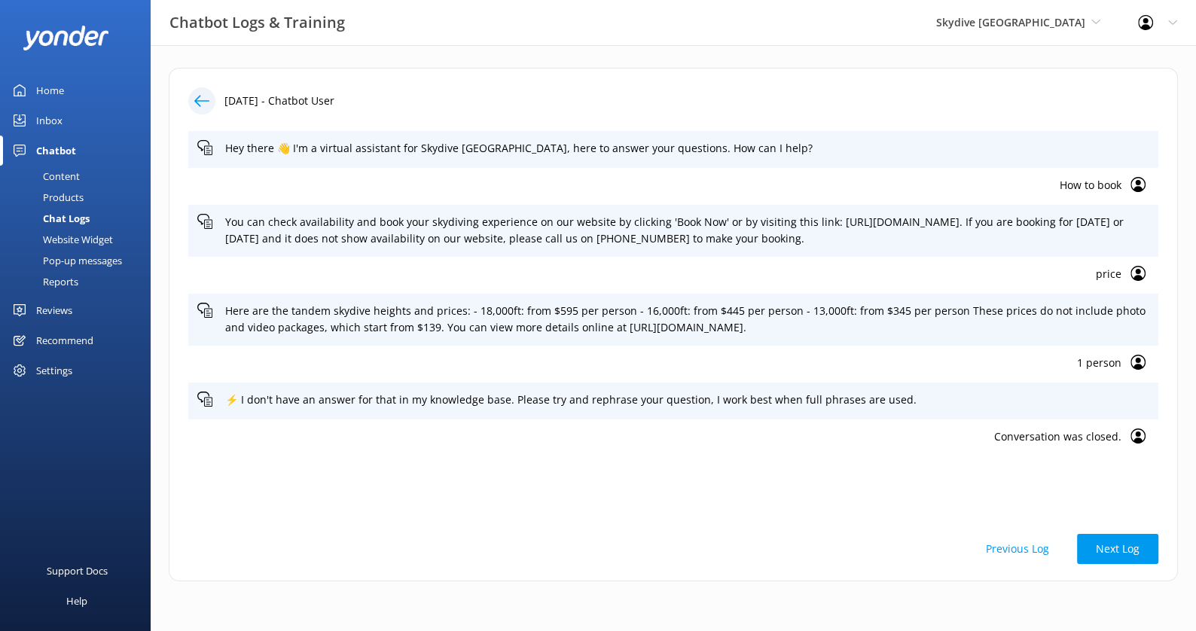
click at [199, 98] on icon at bounding box center [201, 100] width 15 height 15
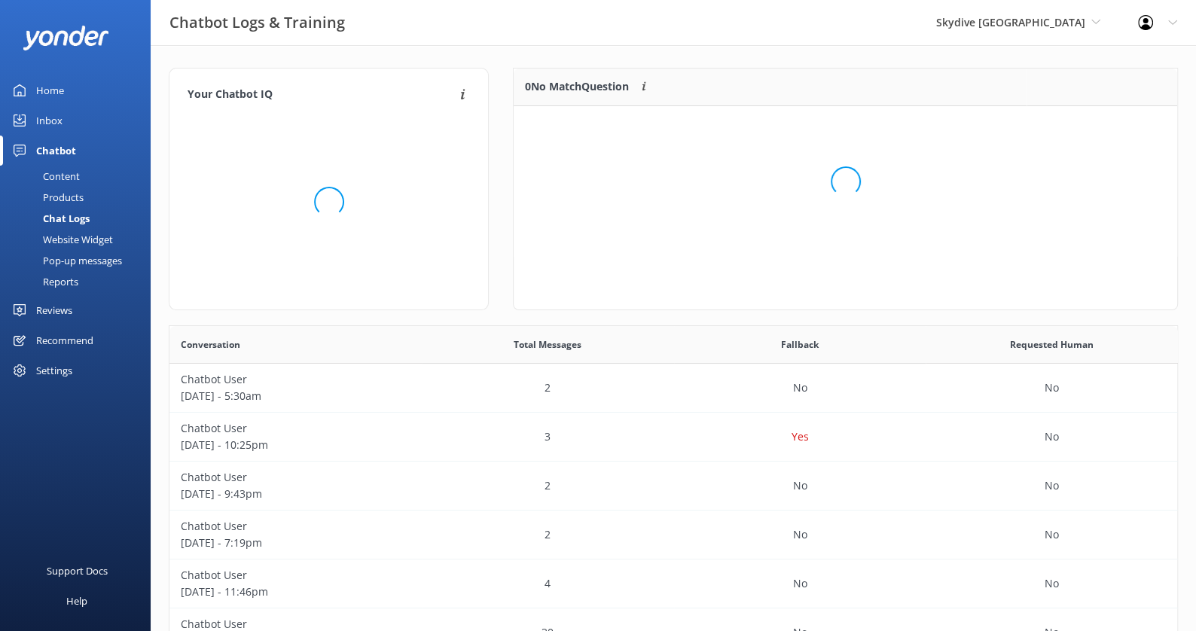
scroll to position [527, 1008]
